Goal: Answer question/provide support: Answer question/provide support

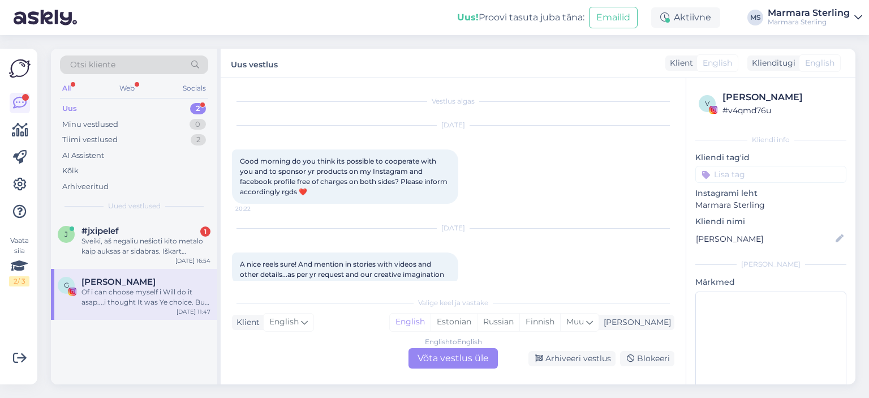
click at [157, 223] on div "j #jxipelef 1 Sveiki, aš negaliu nešioti kito metalo kaip auksas ar sidabras. I…" at bounding box center [134, 243] width 166 height 51
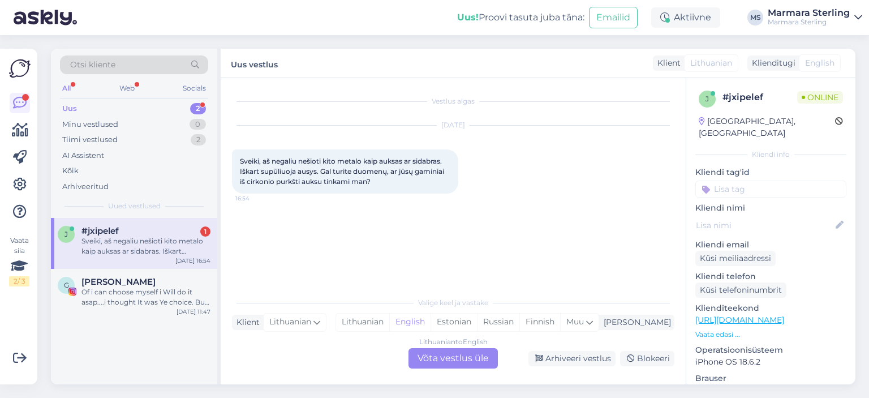
click at [477, 359] on div "Lithuanian to English Võta vestlus üle" at bounding box center [452, 358] width 89 height 20
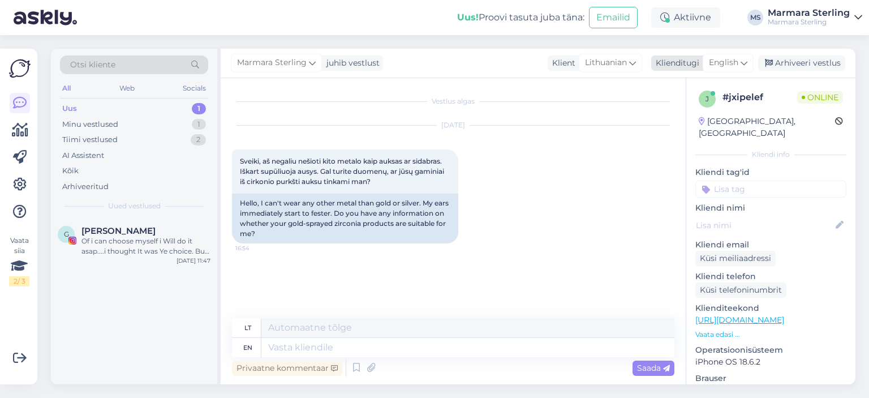
click at [726, 61] on span "English" at bounding box center [723, 63] width 29 height 12
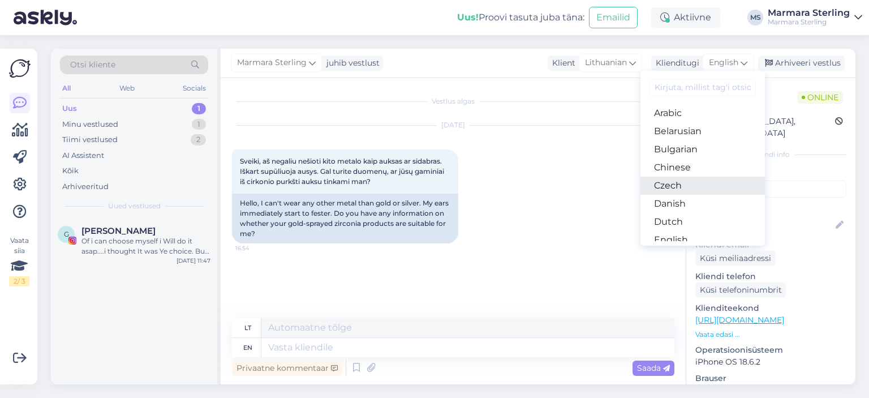
scroll to position [57, 0]
click at [701, 207] on link "Estonian" at bounding box center [702, 201] width 124 height 18
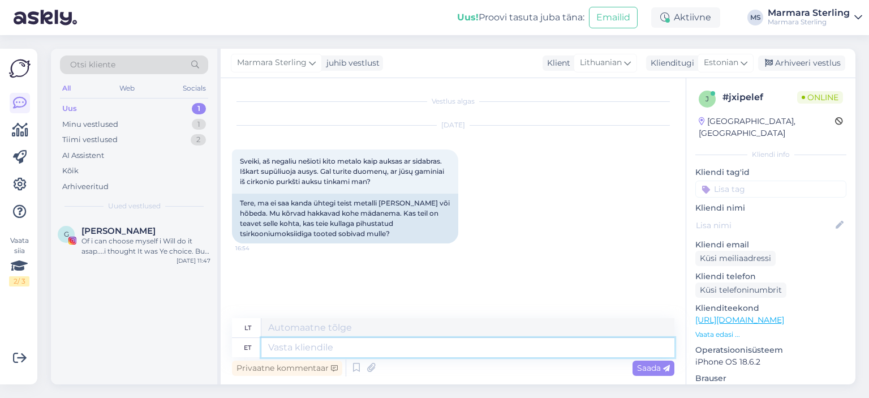
click at [368, 342] on textarea at bounding box center [467, 347] width 413 height 19
type textarea "Tere"
type textarea "Sveiki"
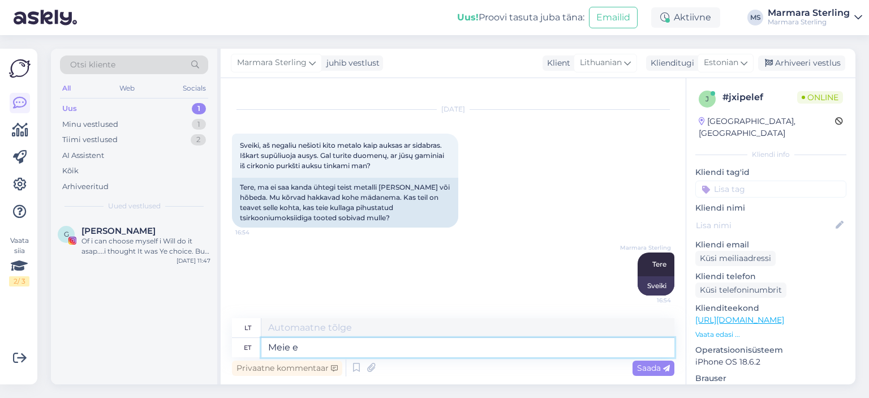
type textarea "Meie eh"
type textarea "Mūsų"
type textarea "Meie ehted"
type textarea "Mūsų papuošalai"
type textarea "Meie ehted on v"
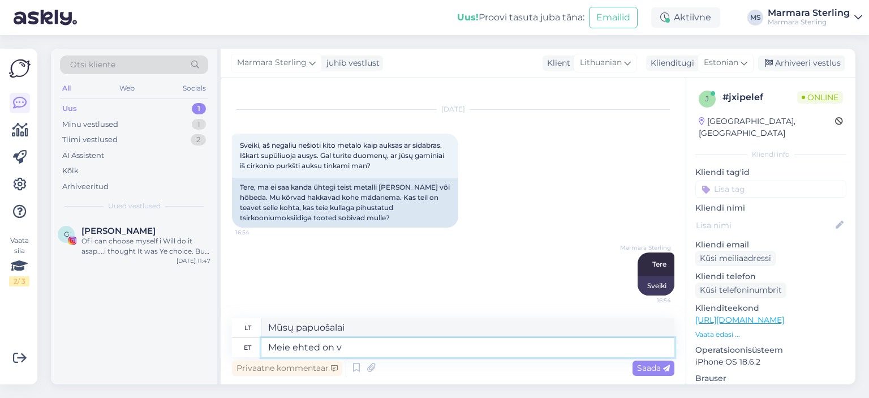
type textarea "Mūsų papuošalai yra"
type textarea "Meie ehted on valmistatud p"
type textarea "Mūsų papuošalai pagaminti"
type textarea "Meie ehted on valmistatud puhtast hõ"
type textarea "Mūsų papuošalai pagaminti iš grynos"
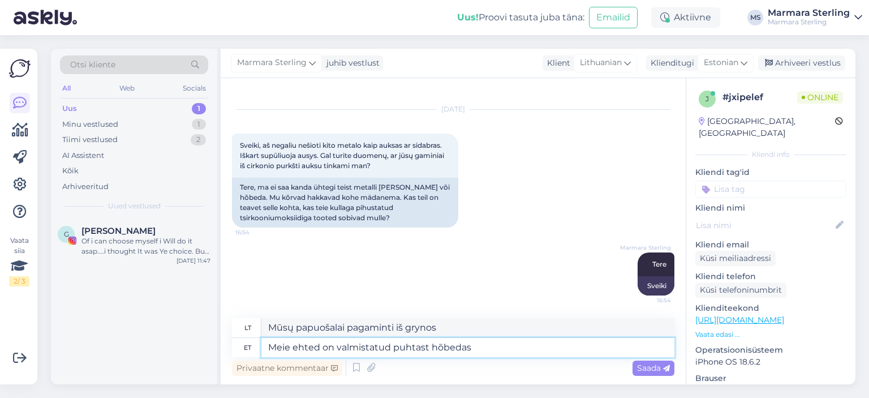
type textarea "Meie ehted on valmistatud puhtast hõbedast"
type textarea "Mūsų papuošalai pagaminti iš gryno sidabro"
type textarea "Meie ehted on valmistatud puhtast hõbedast ning ü"
type textarea "Mūsų papuošalai pagaminti iš gryno sidabro ir"
type textarea "Meie ehted on valmistatud puhtast hõbedast ning üle k"
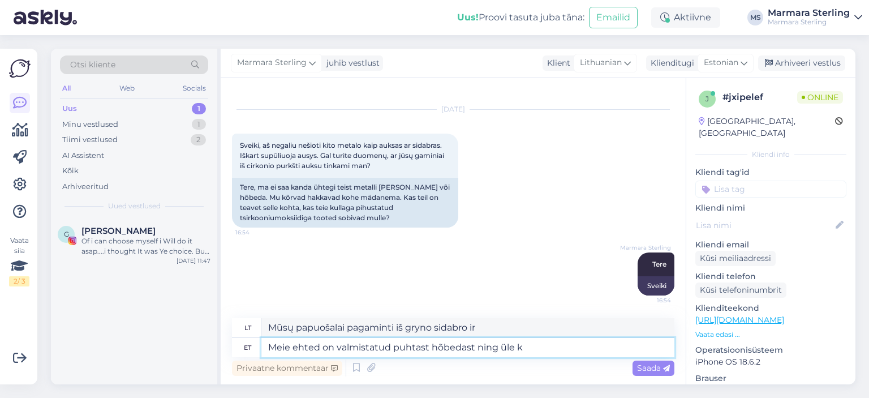
type textarea "Mūsų papuošalai pagaminti iš gryno sidabro ir daugiau nei"
type textarea "Meie ehted on valmistatud puhtast hõbedast ning üle kullatud"
type textarea "Mūsų papuošalai pagaminti iš gryno sidabro ir padengti auksu."
type textarea "Meie ehted on valmistatud puhtast hõbedast ning üle kullatud 18"
type textarea "Mūsų papuošalai pagaminti iš gryno sidabro ir padengti 18 [PERSON_NAME]."
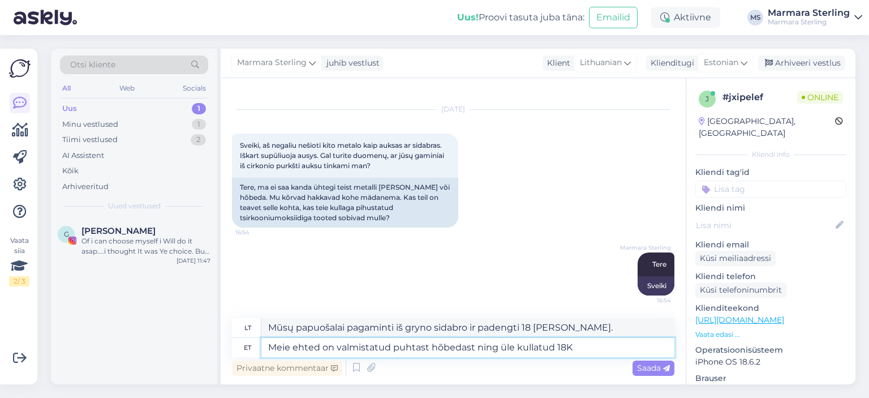
type textarea "Meie ehted on valmistatud puhtast hõbedast ning üle kullatud 18K"
type textarea "Mūsų papuošalai pagaminti iš gryno sidabro ir padengti 18 karatų auksu."
type textarea "Meie ehted on valmistatud puhtast hõbedast ning üle kullatud 18K kullaga. Lisak…"
type textarea "Mūsų papuošalai pagaminti iš gryno sidabro ir padengti 18 karatų auksu. Be to"
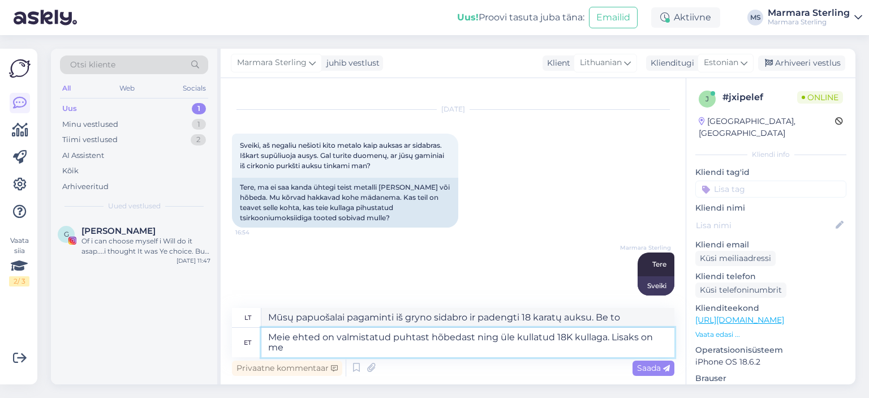
type textarea "Meie ehted on valmistatud puhtast hõbedast ning üle kullatud 18K kullaga. Lisak…"
type textarea "Mūsų papuošalai pagaminti iš gryno sidabro ir padengti 18 karatų auksu. Be to,"
type textarea "Meie ehted on valmistatud puhtast hõbedast ning üle kullatud 18K kullaga. Lisak…"
type textarea "Mūsų papuošalai pagaminti iš gryno sidabro ir padengti 18 karatų auksu. Be to, …"
type textarea "Meie ehted on valmistatud puhtast hõbedast ning üle kullatud 18K kullaga. Lisak…"
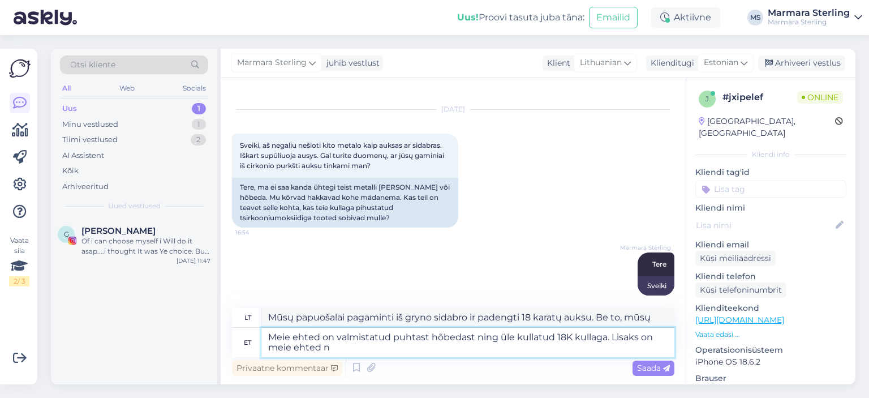
type textarea "Mūsų papuošalai pagaminti iš gryno sidabro ir padengti 18 karatų auksu. Be to, …"
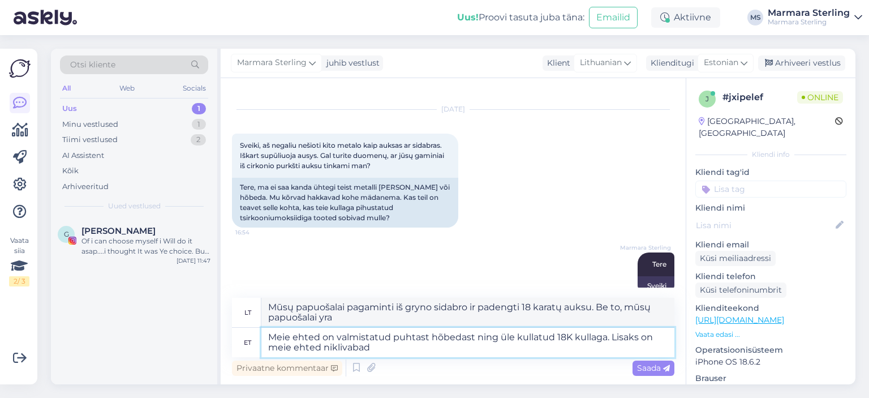
type textarea "Meie ehted on valmistatud puhtast hõbedast ning üle kullatud 18K kullaga. Lisak…"
type textarea "Mūsų papuošalai pagaminti iš gryno sidabro ir padengti 18 karatų auksu. Be to, …"
type textarea "Meie ehted on valmistatud puhtast hõbedast ning üle kullatud 18K kullaga. Lisak…"
type textarea "Mūsų papuošalai pagaminti iš gryno sidabro ir padengti 18 karatų auksu. Be to, …"
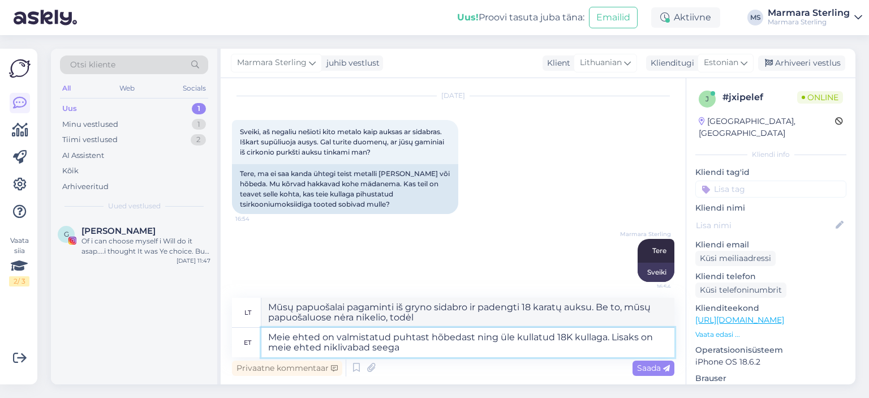
scroll to position [36, 0]
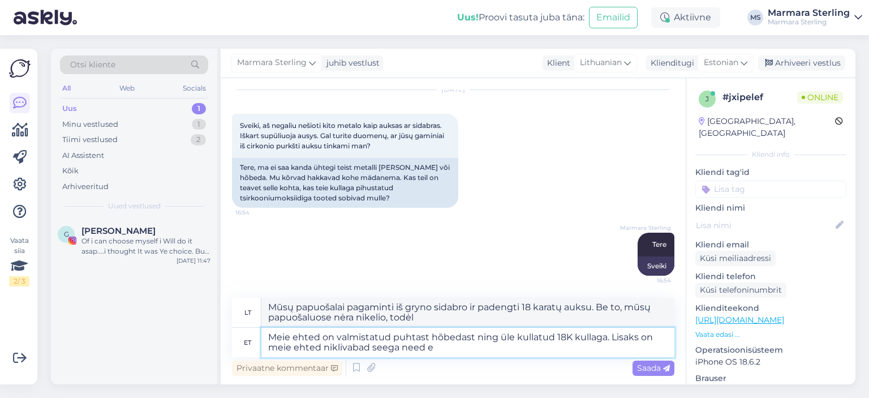
type textarea "Meie ehted on valmistatud puhtast hõbedast ning üle kullatud 18K kullaga. Lisak…"
type textarea "Mūsų papuošalai pagaminti iš gryno sidabro ir padengti 18 karatų auksu. Be to, …"
type textarea "Meie ehted on valmistatud puhtast hõbedast ning üle kullatud 18K kullaga. Lisak…"
type textarea "Mūsų papuošalai pagaminti iš gryno sidabro ir padengti 18 karatų auksu. Be to, …"
type textarea "Meie ehted on valmistatud puhtast hõbedast ning üle kullatud 18K kullaga. Lisak…"
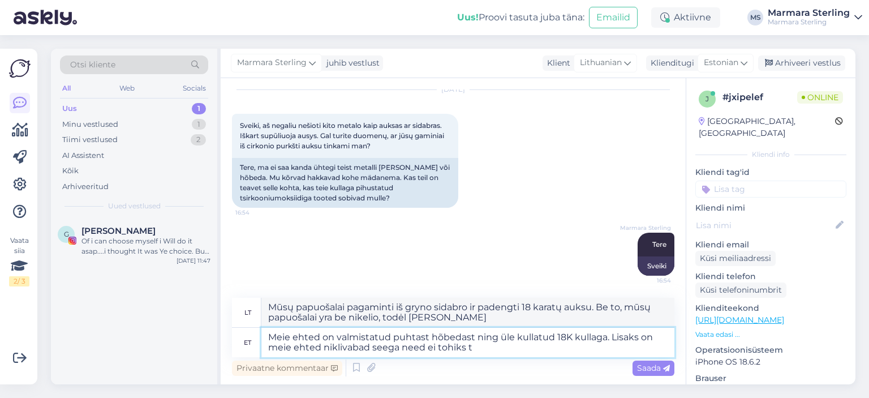
type textarea "Mūsų papuošalai pagaminti iš gryno sidabro ir padengti 18 karatų auksu. Be to, …"
type textarea "Meie ehted on valmistatud puhtast hõbedast ning üle kullatud 18K kullaga. Lisak…"
type textarea "Mūsų papuošalai pagaminti iš gryno sidabro ir padengti 18 karatų auksu. Be to, …"
type textarea "Meie ehted on valmistatud puhtast hõbedast ning üle kullatud 18K kullaga. Lisak…"
type textarea "Mūsų papuošalai pagaminti iš gryno sidabro ir padengti 18 karatų auksu. Be to, …"
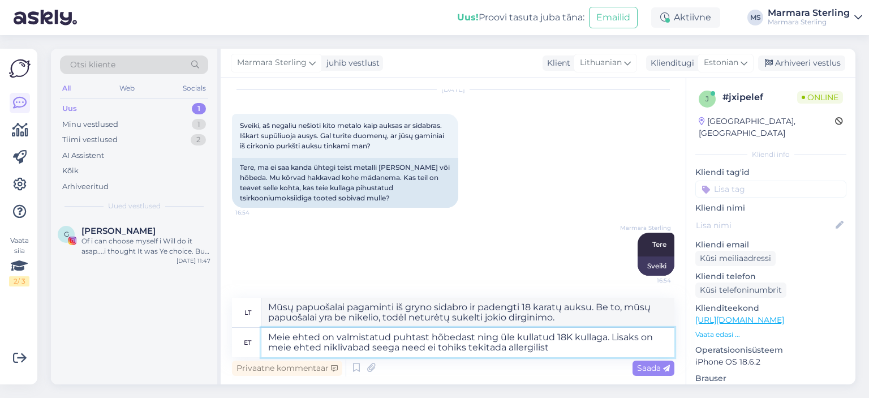
type textarea "Meie ehted on valmistatud puhtast hõbedast ning üle kullatud 18K kullaga. Lisak…"
type textarea "Mūsų papuošalai pagaminti iš gryno sidabro ir padengti 18 karatų auksu. Be to, …"
type textarea "Meie ehted on valmistatud puhtast hõbedast ning üle kullatud 18K kullaga. Lisak…"
type textarea "Mūsų papuošalai pagaminti iš gryno sidabro ir padengti 18 karatų auksu. Be to, …"
type textarea "Meie ehted on valmistatud puhtast hõbedast ning üle kullatud 18K kullaga. Lisak…"
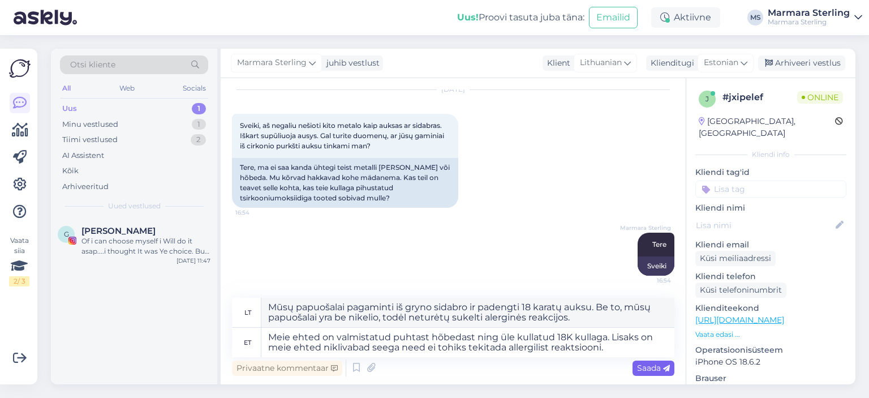
click at [647, 365] on span "Saada" at bounding box center [653, 367] width 33 height 10
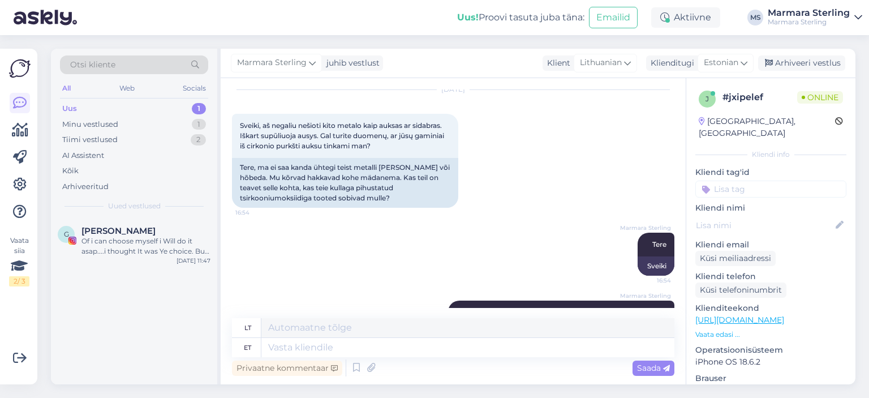
scroll to position [124, 0]
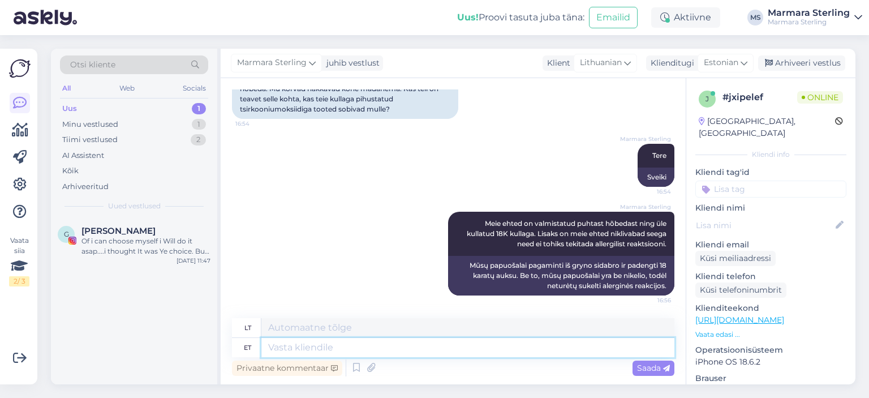
click at [446, 354] on textarea at bounding box center [467, 347] width 413 height 19
type textarea "Võite t"
type textarea "[PERSON_NAME]"
type textarea "Võite tellida j"
type textarea "Galite užsisakyti"
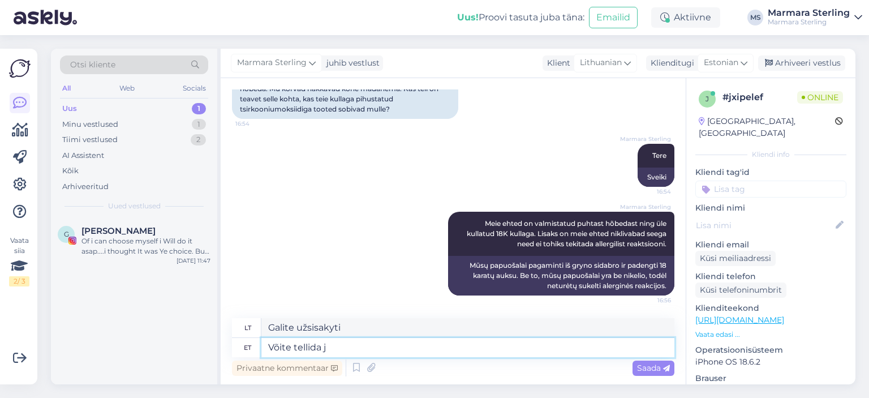
type textarea "Võite tellida j"
type textarea "Galite užsisakyti [PERSON_NAME]"
type textarea "Võite tellida ja pr"
type textarea "Galite užsisakyti ir"
type textarea "Võite tellida ja proovida."
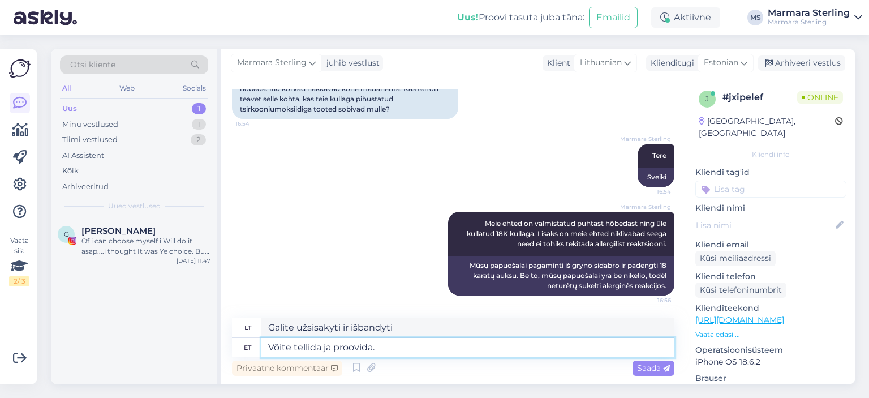
type textarea "Galite užsisakyti ir išbandyti."
type textarea "Võite tellida ja proovida. [PERSON_NAME]"
type textarea "Galite užsisakyti ir išbandyti. Jei"
type textarea "Võite tellida ja proovida."
type textarea "Galite užsisakyti ir išbandyti."
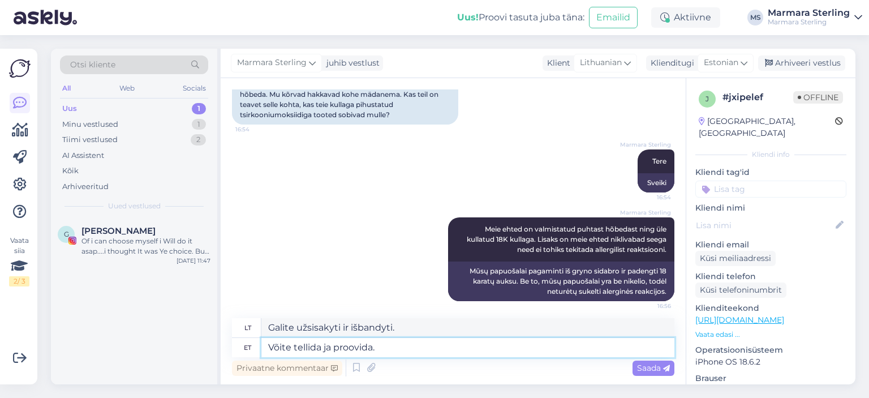
scroll to position [124, 0]
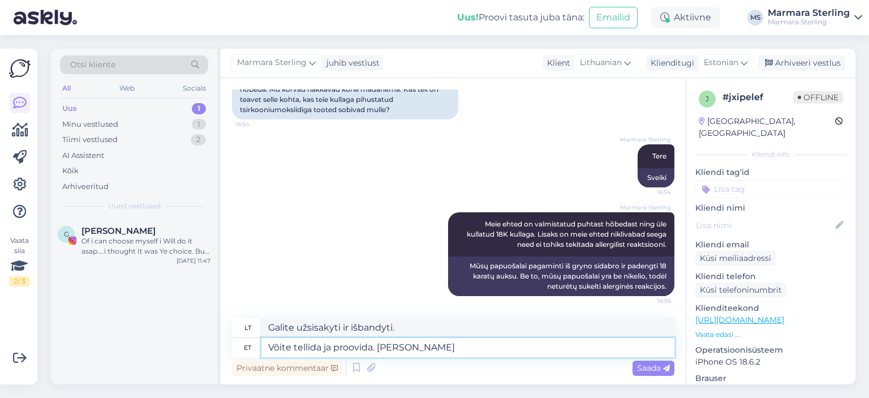
type textarea "Võite tellida ja proovida. [PERSON_NAME]"
type textarea "Galite užsisakyti ir išbandyti. Jei"
type textarea "Võite tellida ja proovida. Kui teil t"
type textarea "Galite užsisakyti ir išbandyti. Jei turite"
type textarea "Võite tellida ja proovida. Kui teil tekib a"
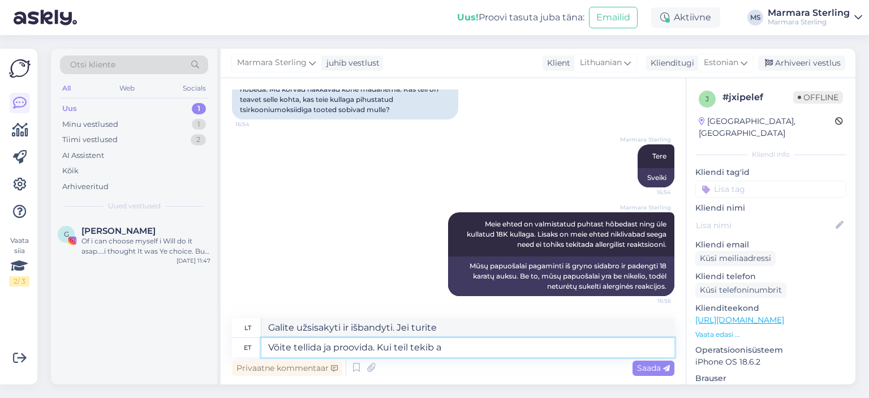
type textarea "Galite užsisakyti ir išbandyti. Jei susidursite"
type textarea "Võite tellida ja proovida. Kui teil tekib allergiline r"
type textarea "Galite užsisakyti ir išbandyti. Jei pasireiškia alerginė reakcija"
type textarea "Võite tellida ja proovida. Kui teil tekib allergiline reaktisoon, si"
type textarea "Galite užsisakyti ir išbandyti. Jei pasireiškė alerginė reakcija,"
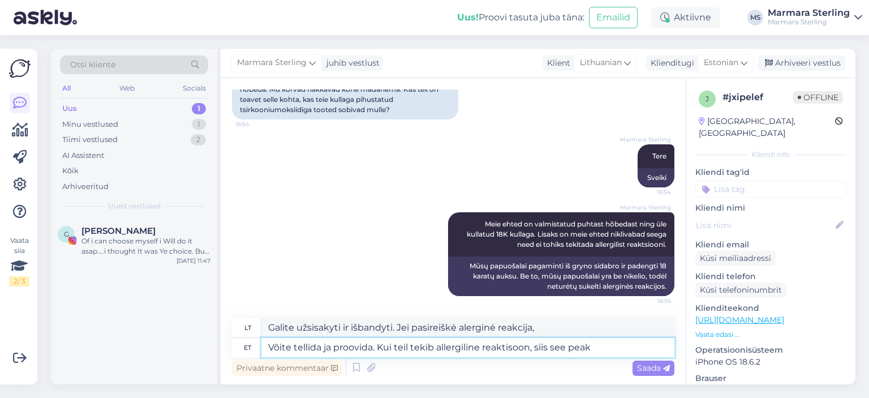
type textarea "Võite tellida ja proovida. Kui teil tekib allergiline reaktisoon, siis see peaks"
type textarea "Galite užsisakyti ir išbandyti. Jei pasireiškė alerginė reakcija, turėtumėte"
drag, startPoint x: 638, startPoint y: 343, endPoint x: 214, endPoint y: 368, distance: 424.9
click at [214, 368] on div "Otsi kliente All Web Socials Uus 1 Minu vestlused 1 Tiimi vestlused 2 AI Assist…" at bounding box center [453, 216] width 804 height 335
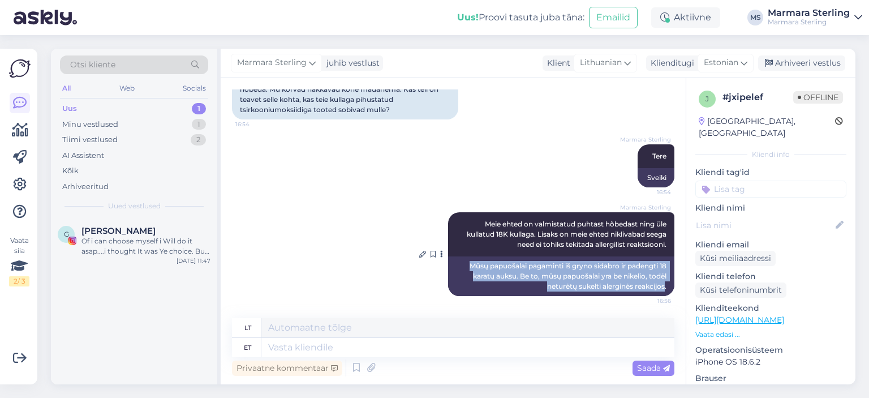
drag, startPoint x: 459, startPoint y: 262, endPoint x: 656, endPoint y: 284, distance: 198.6
click at [656, 284] on div "Mūsų papuošalai pagaminti iš gryno sidabro ir padengti 18 karatų auksu. Be to, …" at bounding box center [561, 276] width 226 height 40
copy div "Mūsų papuošalai pagaminti iš gryno sidabro ir padengti 18 karatų auksu. Be to, …"
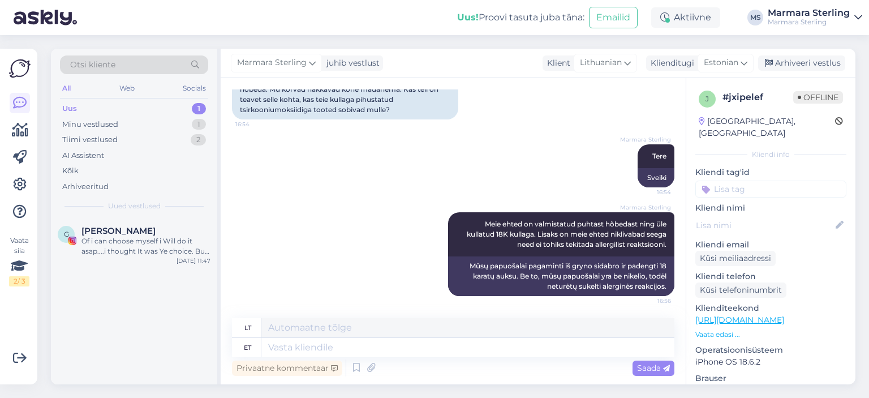
click at [355, 217] on div "Marmara Sterling Meie ehted on valmistatud puhtast hõbedast ning üle kullatud 1…" at bounding box center [453, 254] width 442 height 109
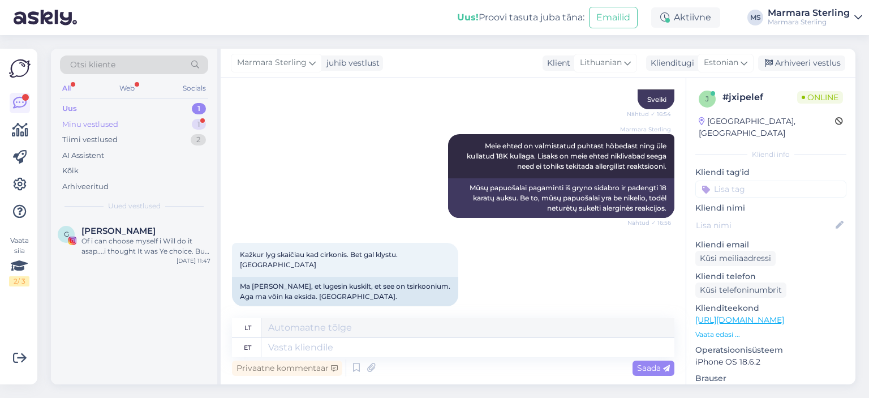
click at [167, 116] on div "Minu vestlused 1" at bounding box center [134, 124] width 148 height 16
click at [149, 253] on div "Kažkur lyg skaičiau kad cirkonis. Bet gal klystu. [GEOGRAPHIC_DATA]" at bounding box center [145, 246] width 129 height 20
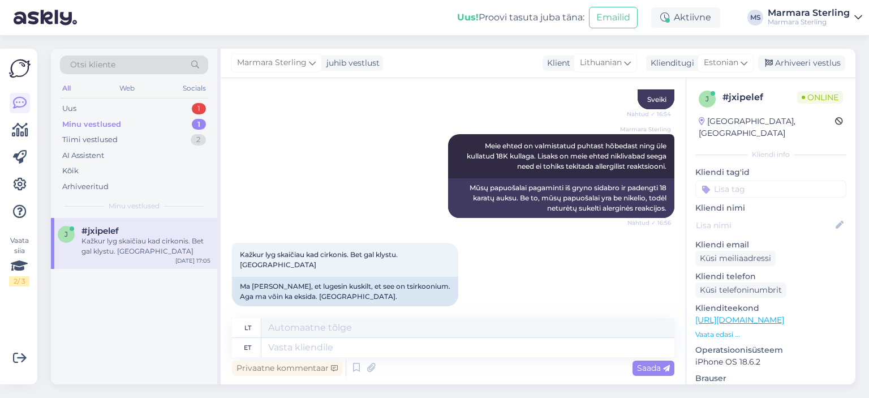
click at [392, 357] on div "Privaatne kommentaar Saada" at bounding box center [453, 367] width 442 height 21
click at [395, 353] on textarea at bounding box center [467, 347] width 413 height 19
type textarea "Tsirkoonidest"
type textarea "Cirkonai"
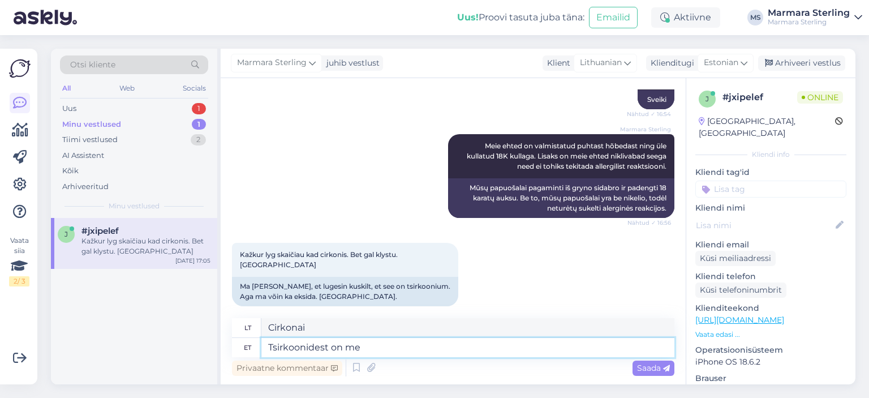
type textarea "Tsirkoonidest on mei"
type textarea "Cirkonai yra"
type textarea "Tsirkoonidest on meil k"
type textarea "Mes turime cirkonių"
type textarea "Tsirkoonidest on meil kivikesed ehe"
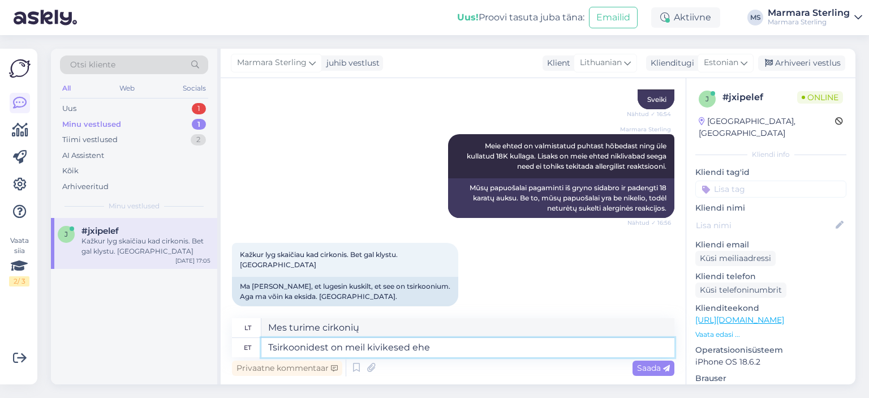
type textarea "Turime akmenų, pagamintų iš cirkonio."
type textarea "Tsirkoonidest on meil kivikesed [PERSON_NAME]"
type textarea "Papuošalams turime cirkonio akmenų."
type textarea "Tsirkoonidest on meil kivikesed [PERSON_NAME]."
type textarea "Mūsų papuošaluose yra cirkonio akmenys."
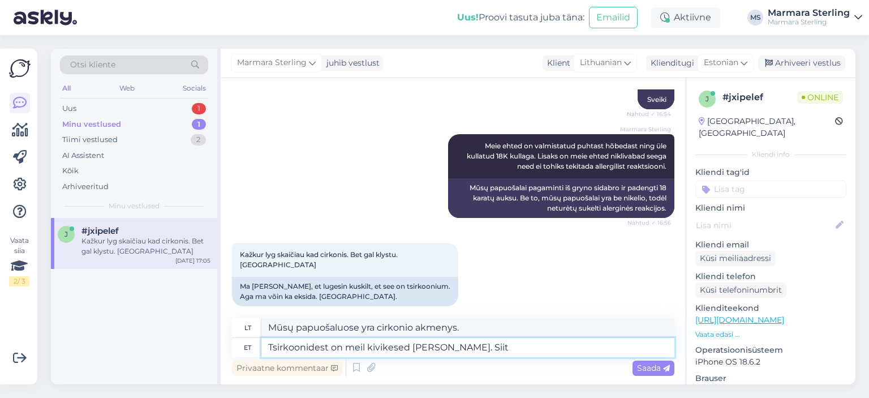
type textarea "Tsirkoonidest on meil kivikesed [PERSON_NAME]. Siit"
type textarea "Mūsų papuošaluose yra cirkonio akmenų. Iš čia"
type textarea "Tsirkoonidest on meil kivikesed [PERSON_NAME]. Siit leiate ro"
type textarea "Mūsų papuošaluose yra cirkonio akmenų. Čia galite juos rasti"
type textarea "Tsirkoonidest on meil kivikesed [PERSON_NAME]. Siit leiate rohkem i"
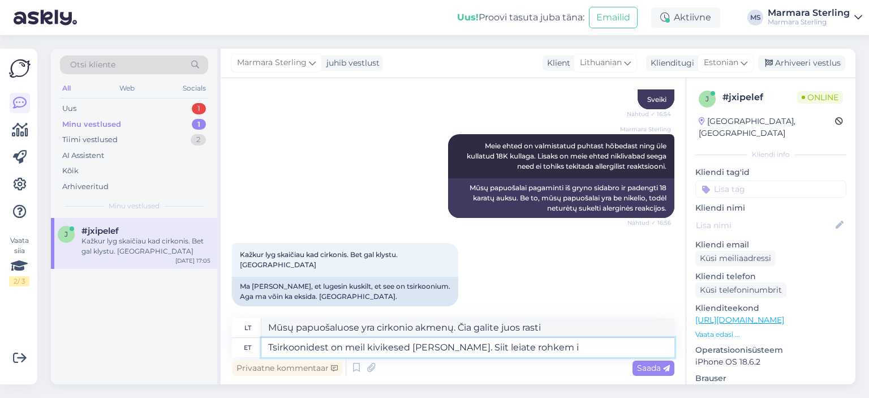
type textarea "Mūsų papuošaluose yra cirkonio akmenų. Daugiau informacijos rasite čia."
type textarea "Tsirkoonidest on meil kivikesed [PERSON_NAME]. Siit leiate rohkem infot"
type textarea "Mūsų papuošaluose yra cirkonio akmenų. Sužinokite daugiau čia."
type textarea "Tsirkoonidest on meil kivikesed [PERSON_NAME]. Siit leiate rohkem infot meie"
type textarea "Mūsų papuošaluose yra cirkonio akmenų. Daugiau informacijos apie mūsų"
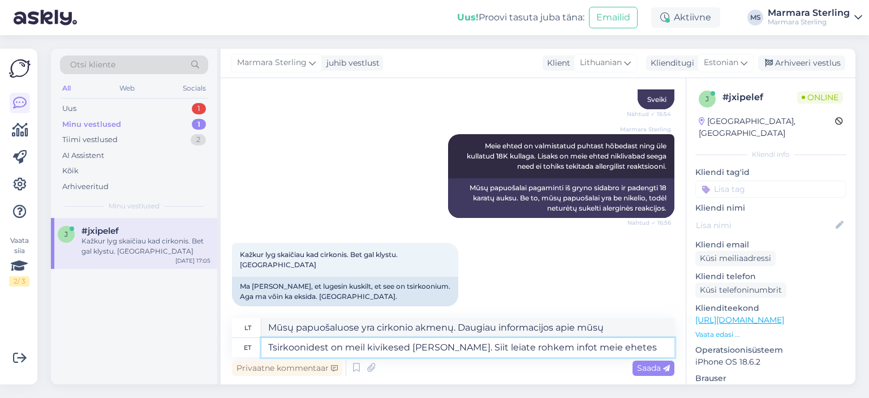
type textarea "Tsirkoonidest on meil kivikesed [PERSON_NAME]. Siit leiate rohkem infot meie eh…"
type textarea "Mūsų papuošaluose yra cirkonio akmenų. Daugiau informacijos apie mūsų papuošalu…"
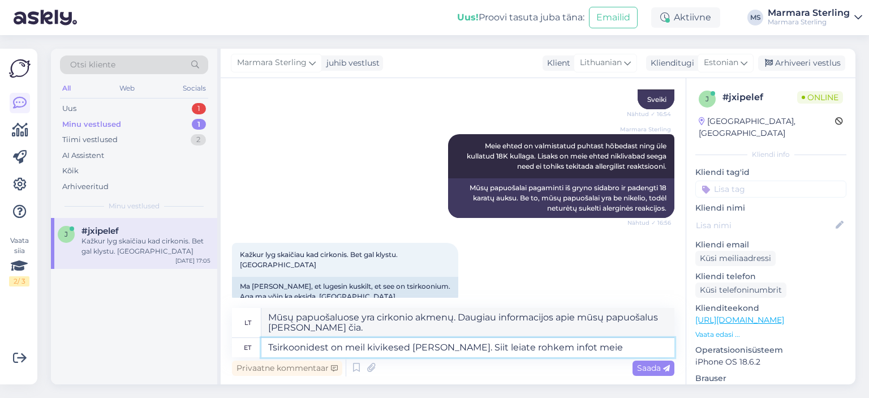
type textarea "Tsirkoonidest on meil kivikesed [PERSON_NAME]. Siit leiate rohkem infot meie"
type textarea "Mūsų papuošaluose yra cirkonio akmenų. Daugiau informacijos apie mūsų"
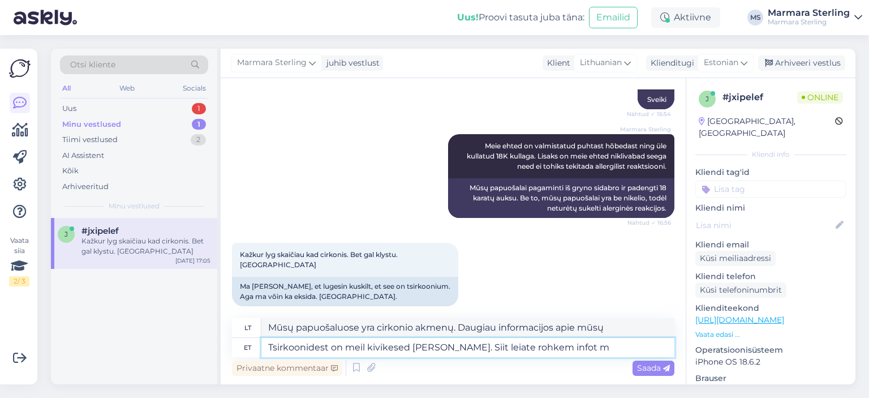
type textarea "Tsirkoonidest on meil kivikesed [PERSON_NAME]. Siit leiate rohkem infot"
type textarea "Mūsų papuošaluose yra cirkonio akmenų. Sužinokite daugiau čia."
type textarea "Tsirkoonidest on meil kivikesed [PERSON_NAME]. Siit leiate rohkem infot meie e"
type textarea "Mūsų papuošaluose yra cirkonio akmenų. Daugiau informacijos apie mūsų"
type textarea "Tsirkoonidest on meil kivikesed [PERSON_NAME]. Siit leiate rohkem infot meie eh…"
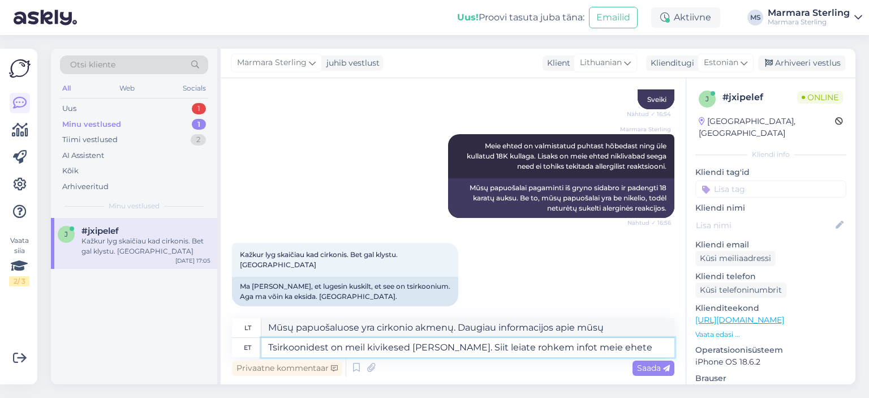
type textarea "Mūsų papuošaluose yra cirkonio akmenų. Čia [PERSON_NAME] daugiau informacijos a…"
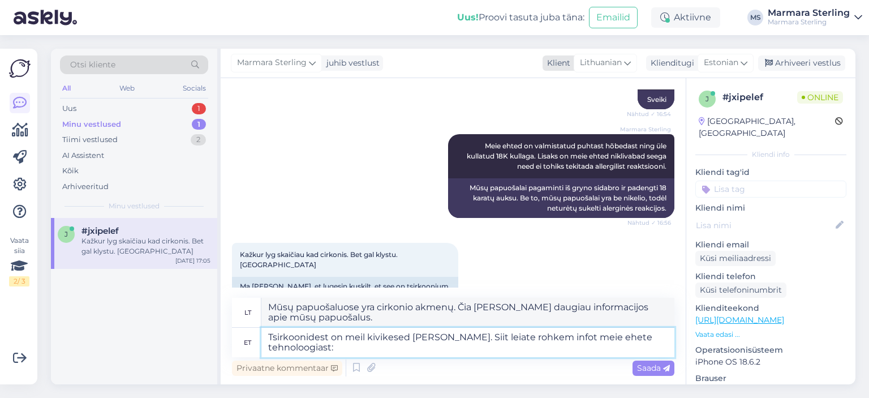
paste textarea "[URL][DOMAIN_NAME]"
type textarea "Tsirkoonidest on meil kivikesed [PERSON_NAME]. Siit leiate rohkem infot meie eh…"
type textarea "Mūsų papuošaluose naudojami cirkonio akmenys. Daugiau informacijos apie mūsų ju…"
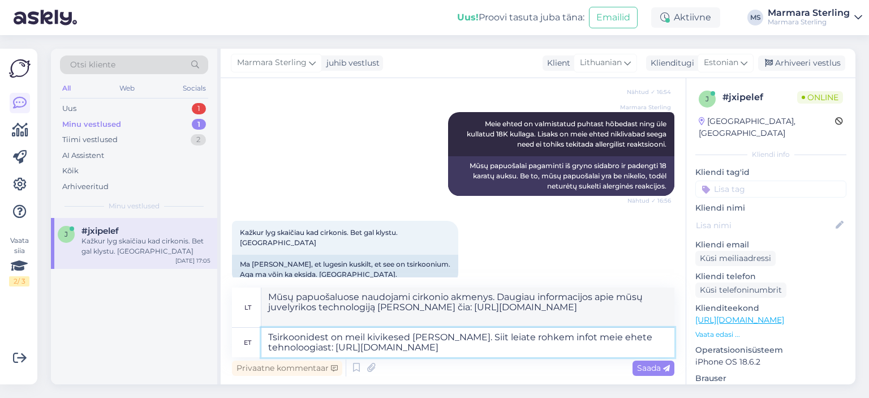
scroll to position [232, 0]
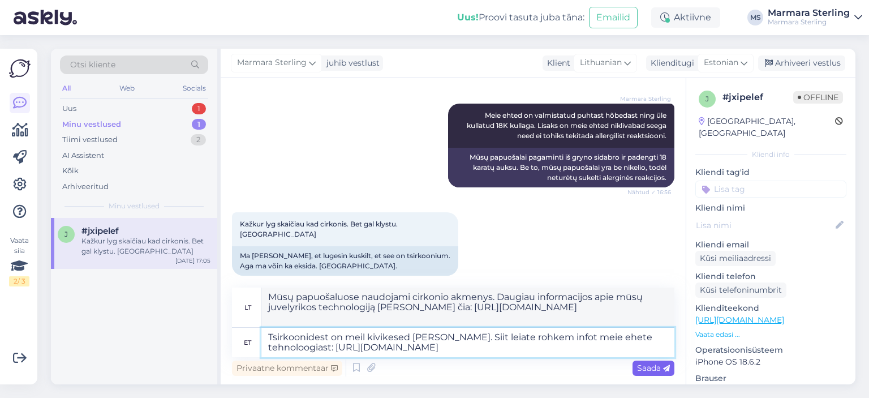
type textarea "Tsirkoonidest on meil kivikesed [PERSON_NAME]. Siit leiate rohkem infot meie eh…"
click at [662, 368] on span "Saada" at bounding box center [653, 367] width 33 height 10
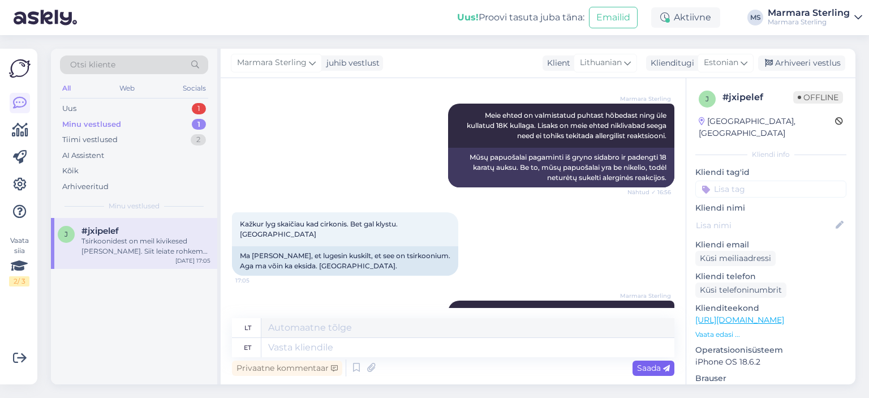
scroll to position [310, 0]
